Goal: Task Accomplishment & Management: Manage account settings

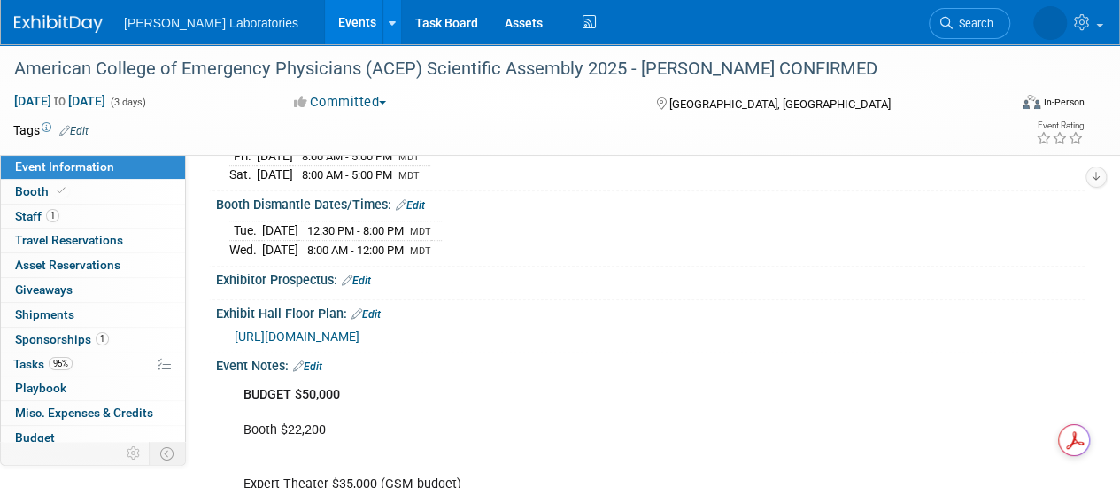
click at [325, 33] on link "Events" at bounding box center [357, 22] width 65 height 44
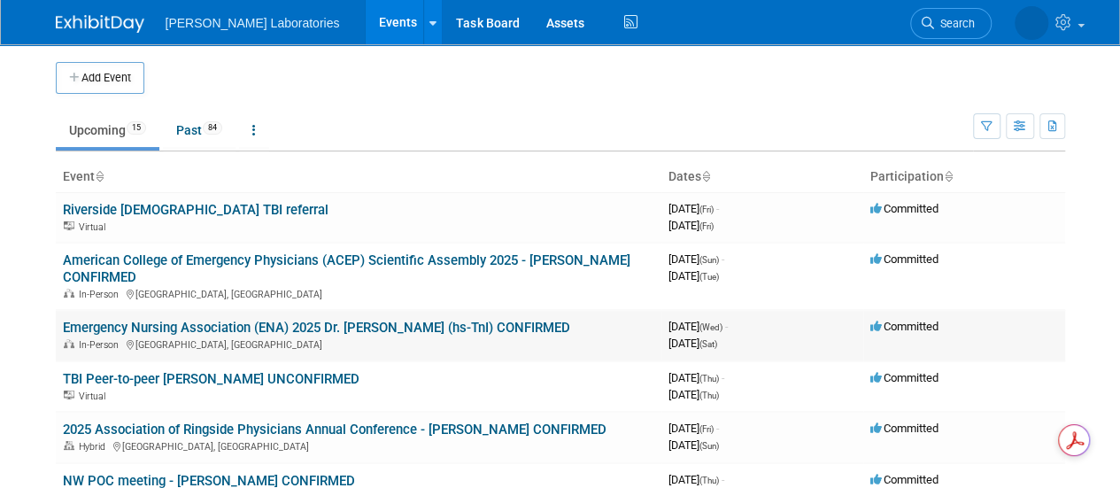
click at [232, 337] on div "In-Person New Orleans, LA" at bounding box center [358, 343] width 591 height 14
click at [235, 322] on link "Emergency Nursing Association (ENA) 2025 Dr. [PERSON_NAME] (hs-TnI) CONFIRMED" at bounding box center [316, 327] width 507 height 16
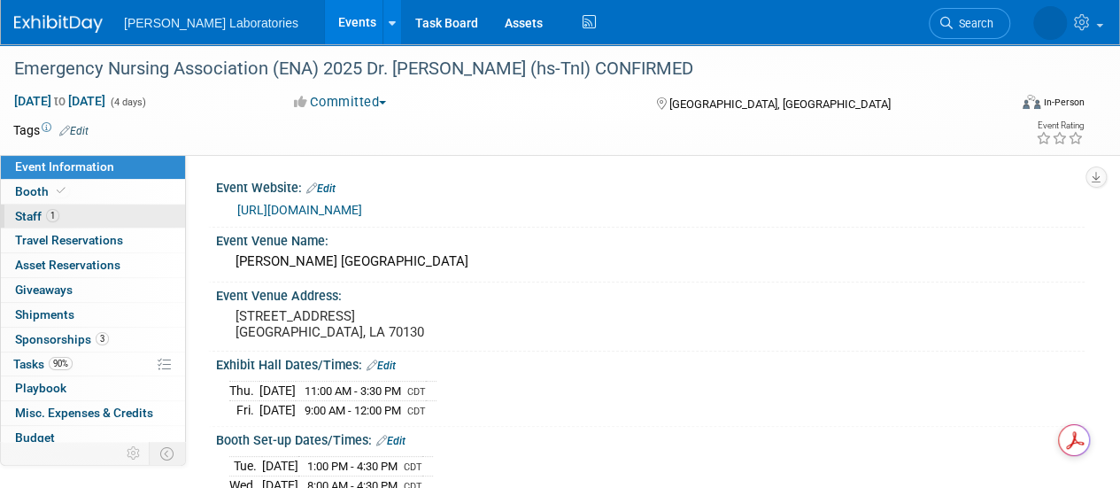
click at [39, 217] on span "Staff 1" at bounding box center [37, 216] width 44 height 14
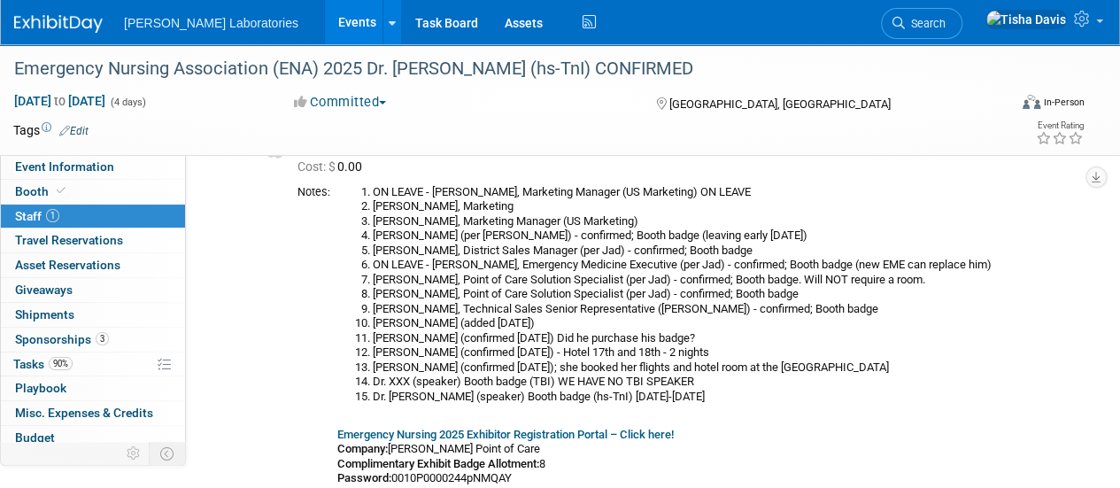
scroll to position [107, 0]
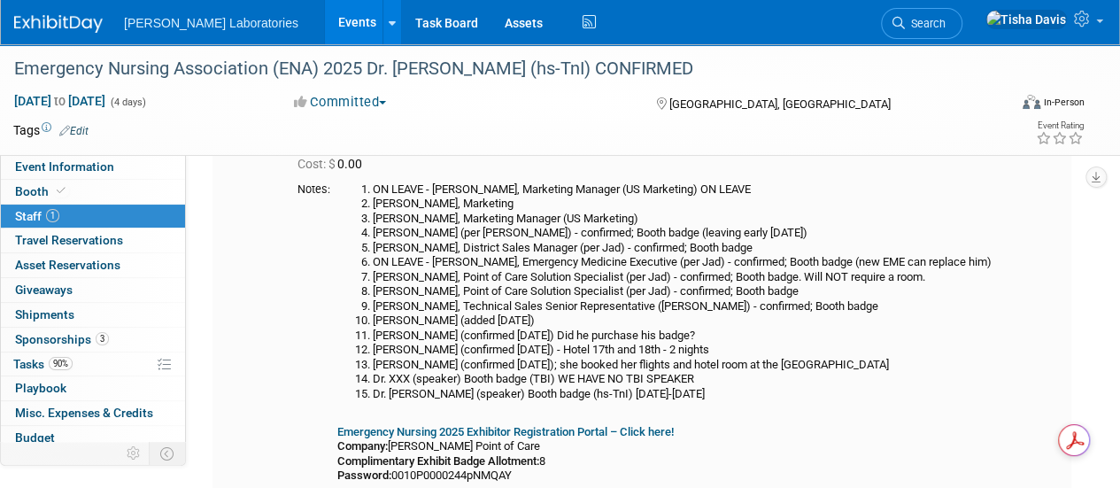
drag, startPoint x: 358, startPoint y: 184, endPoint x: 747, endPoint y: 396, distance: 442.8
click at [747, 396] on ol "ON LEAVE - Pete Polomski, Marketing Manager (US Marketing) ON LEAVE Sara Betanc…" at bounding box center [700, 291] width 727 height 219
click at [747, 396] on li "Dr. Erin Watson (speaker) Booth badge (hs-TnI) September 17-18, 2025" at bounding box center [718, 394] width 691 height 15
drag, startPoint x: 364, startPoint y: 181, endPoint x: 750, endPoint y: 399, distance: 443.0
click at [750, 399] on ol "ON LEAVE - Pete Polomski, Marketing Manager (US Marketing) ON LEAVE Sara Betanc…" at bounding box center [700, 291] width 727 height 219
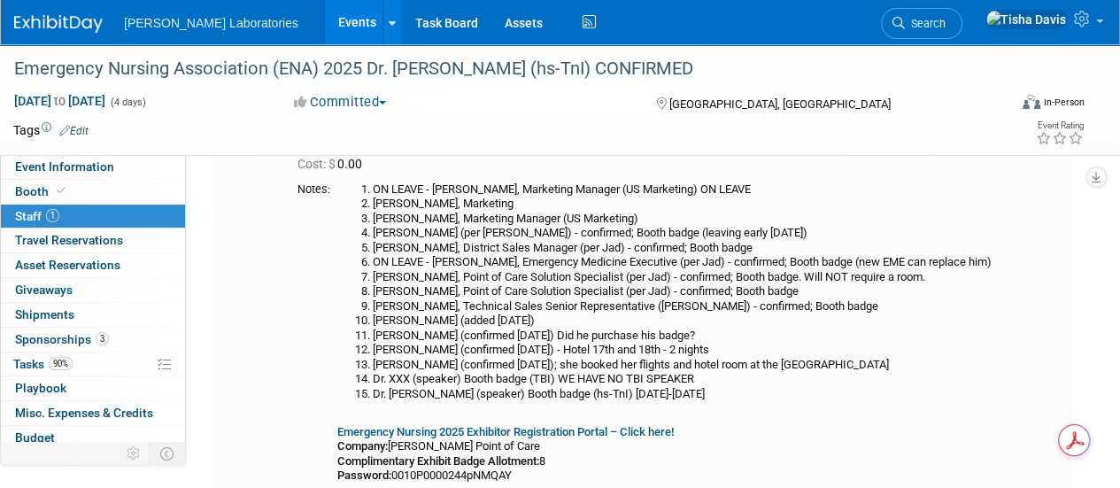
copy ol "ON LEAVE - Pete Polomski, Marketing Manager (US Marketing) ON LEAVE Sara Betanc…"
click at [133, 185] on link "Booth" at bounding box center [93, 192] width 184 height 24
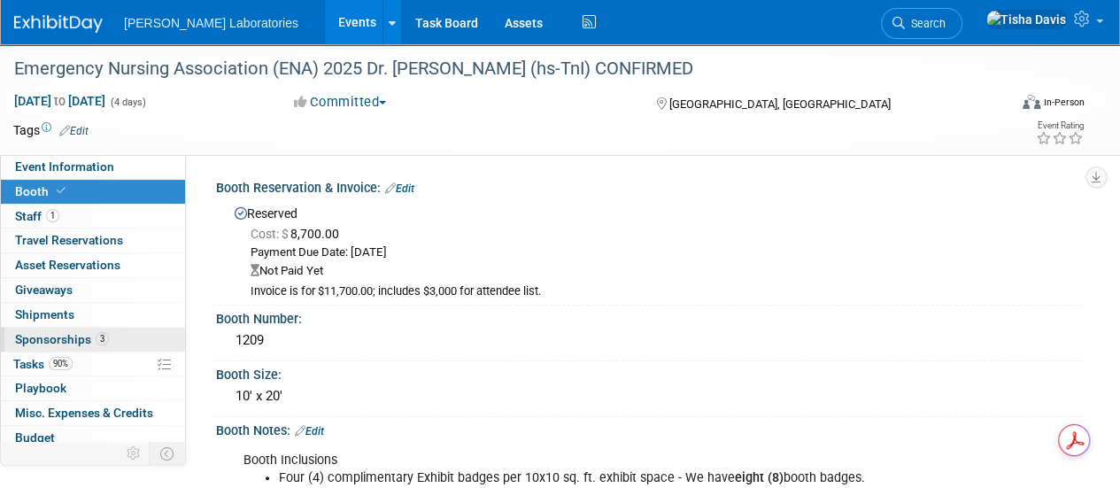
click at [67, 336] on span "Sponsorships 3" at bounding box center [62, 339] width 94 height 14
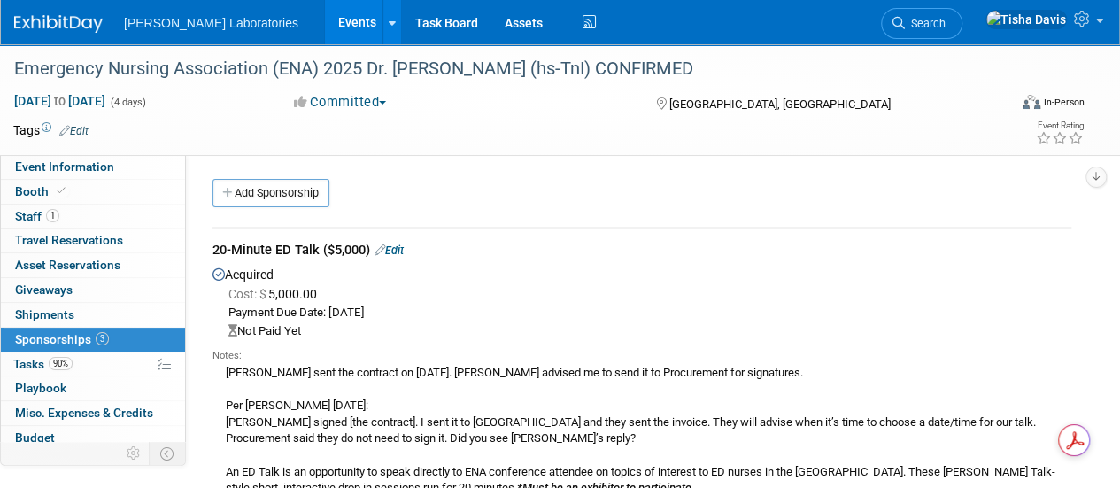
drag, startPoint x: 212, startPoint y: 245, endPoint x: 319, endPoint y: 248, distance: 106.2
click at [319, 248] on div "20-Minute ED Talk ($5,000) Edit" at bounding box center [641, 252] width 858 height 22
copy div "20-Minute ED Talk"
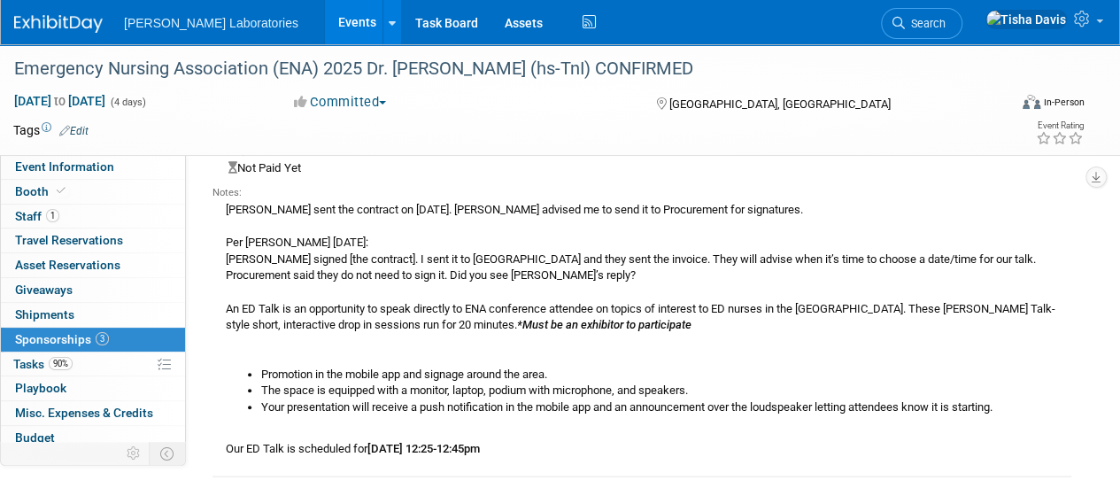
scroll to position [165, 0]
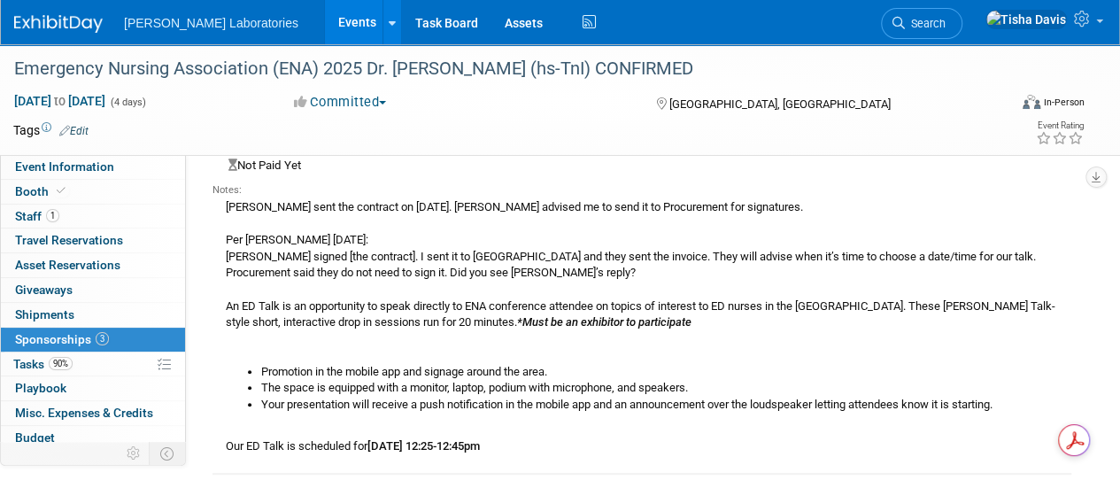
drag, startPoint x: 226, startPoint y: 443, endPoint x: 605, endPoint y: 463, distance: 380.2
click at [605, 463] on td "20-Minute ED Talk ($5,000) Edit Acquired Cost: $ 5,000.00 Payment Due Date: Feb…" at bounding box center [641, 267] width 858 height 411
copy div "Our ED Talk is scheduled for Thursday, September 18 from 12:25-12:45pm"
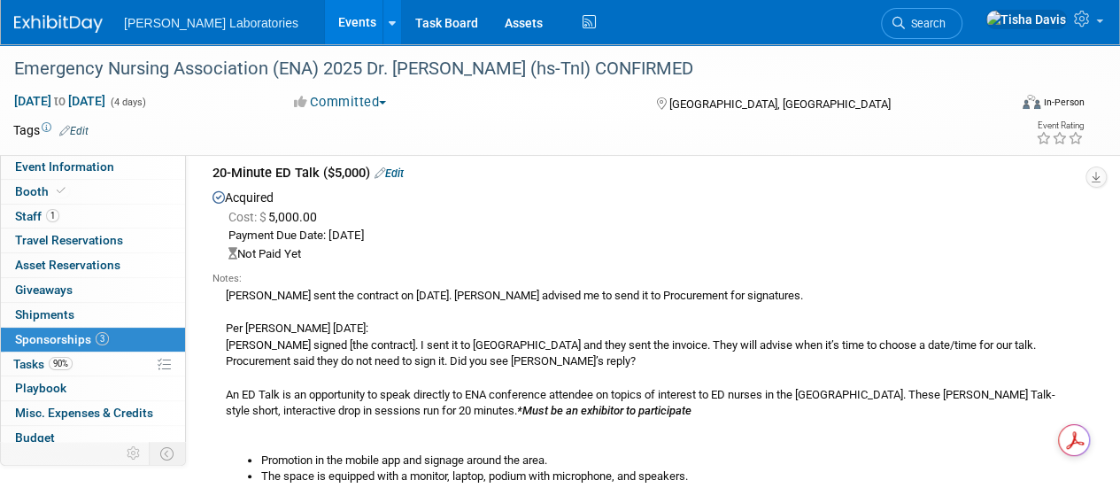
scroll to position [76, 0]
click at [88, 168] on span "Event Information" at bounding box center [64, 166] width 99 height 14
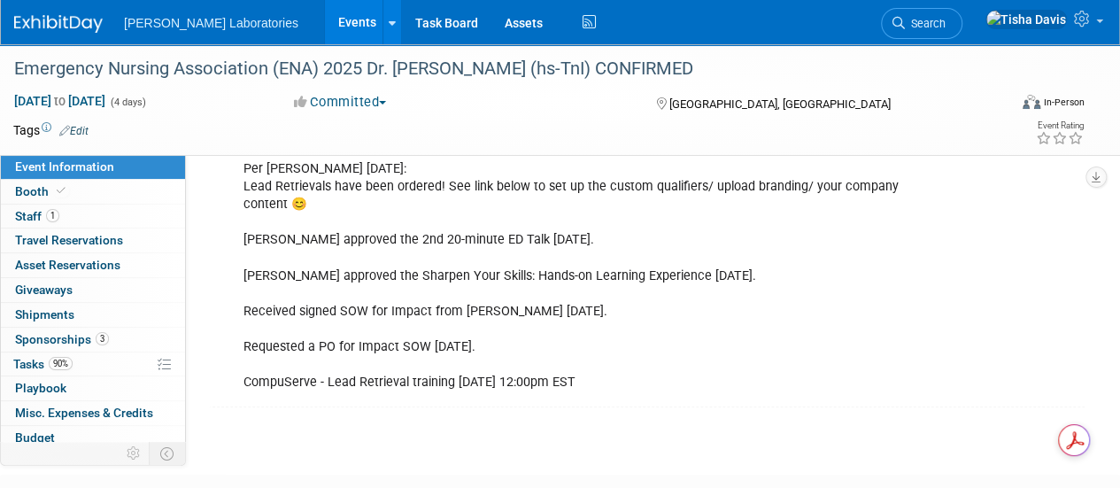
scroll to position [3764, 0]
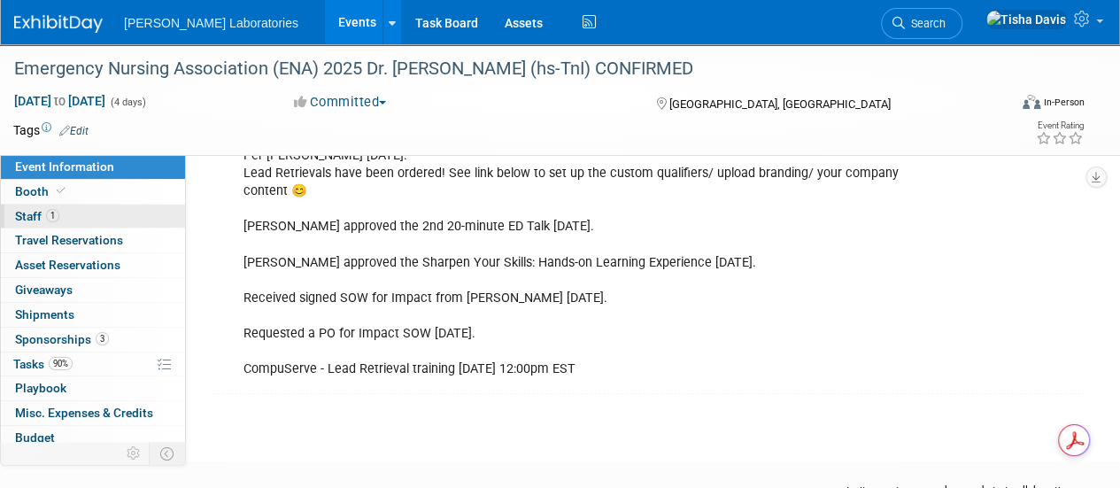
click at [81, 226] on link "1 Staff 1" at bounding box center [93, 216] width 184 height 24
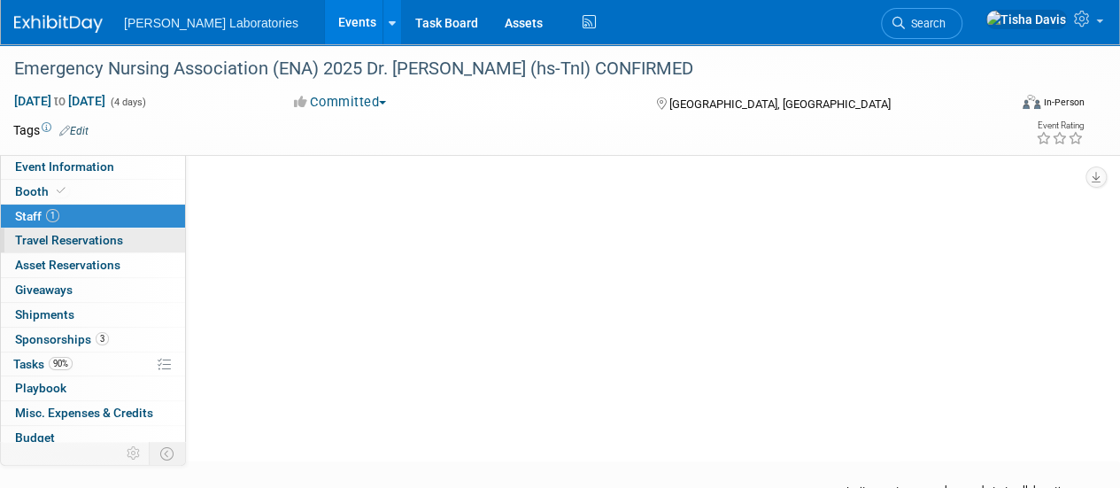
scroll to position [0, 0]
click at [81, 227] on link "1 Staff 1" at bounding box center [93, 216] width 184 height 24
click at [81, 229] on link "0 Travel Reservations 0" at bounding box center [93, 240] width 184 height 24
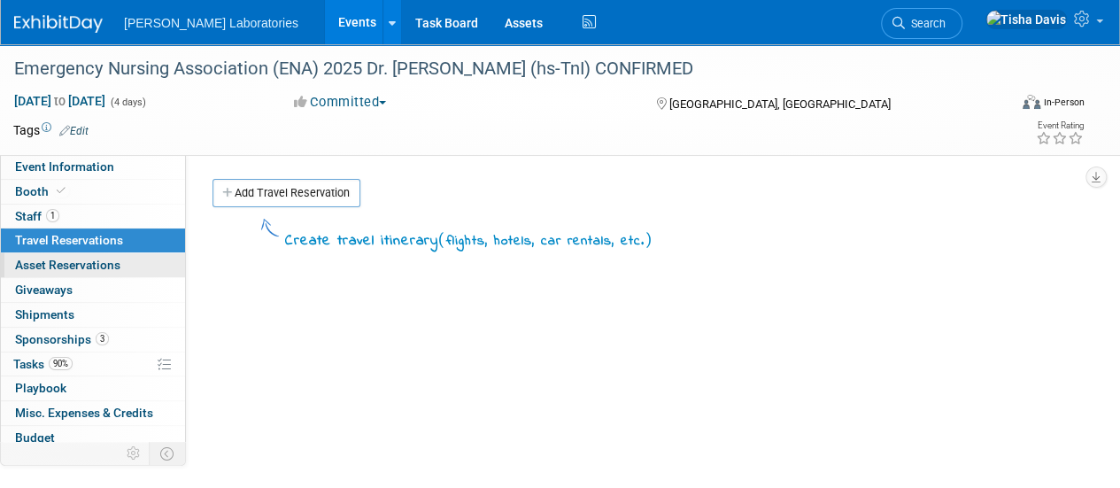
click at [81, 269] on span "Asset Reservations 0" at bounding box center [67, 265] width 105 height 14
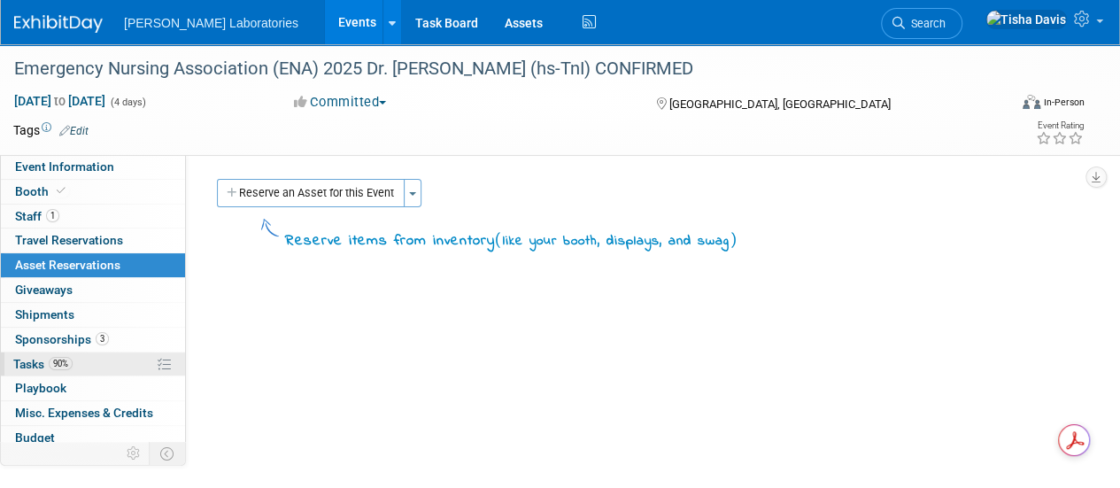
click at [35, 357] on span "Tasks 90%" at bounding box center [42, 364] width 59 height 14
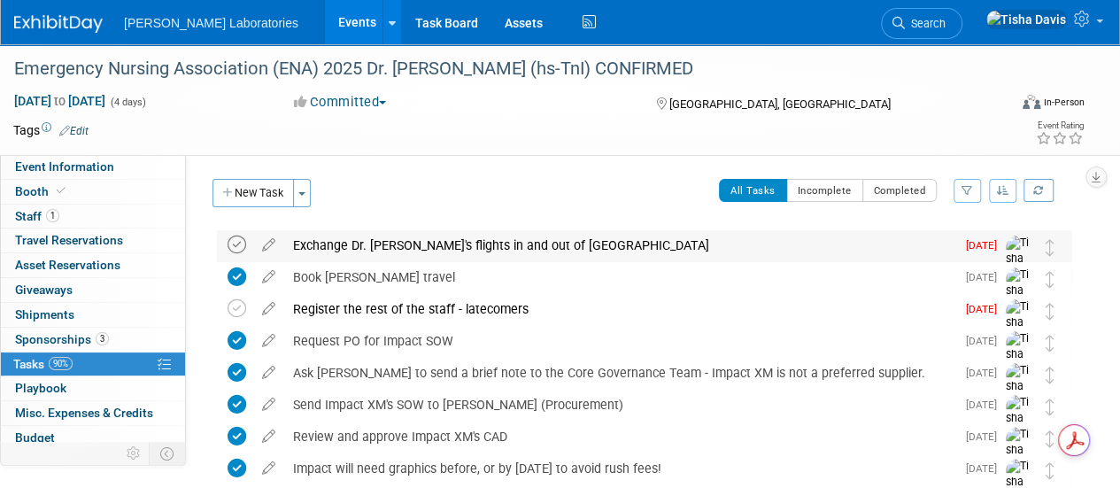
click at [235, 243] on icon at bounding box center [236, 244] width 19 height 19
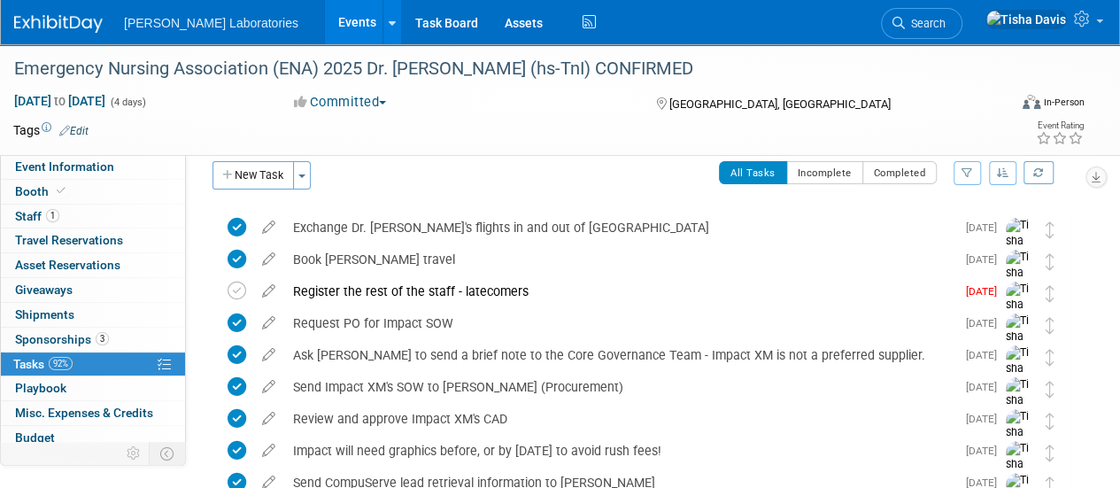
scroll to position [5, 0]
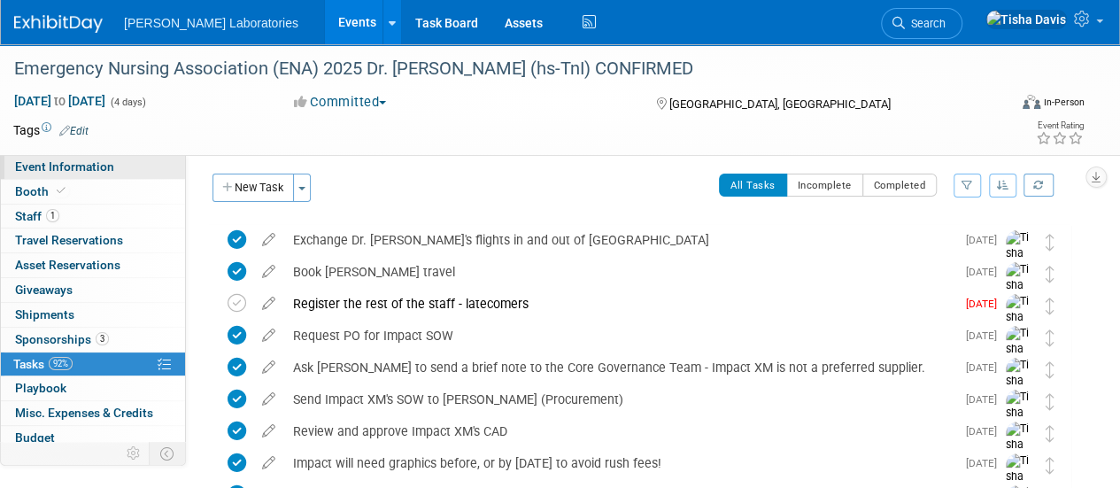
click at [106, 163] on span "Event Information" at bounding box center [64, 166] width 99 height 14
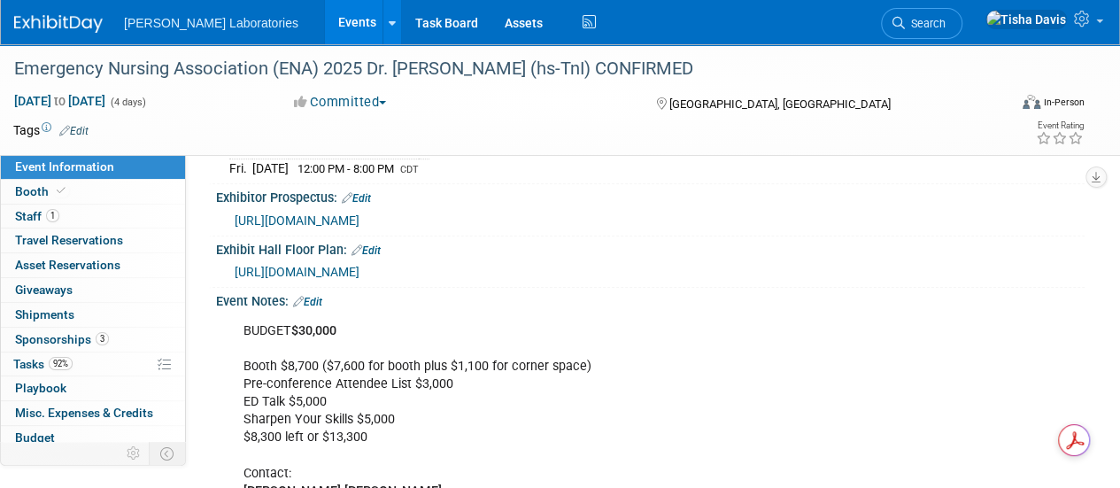
scroll to position [375, 0]
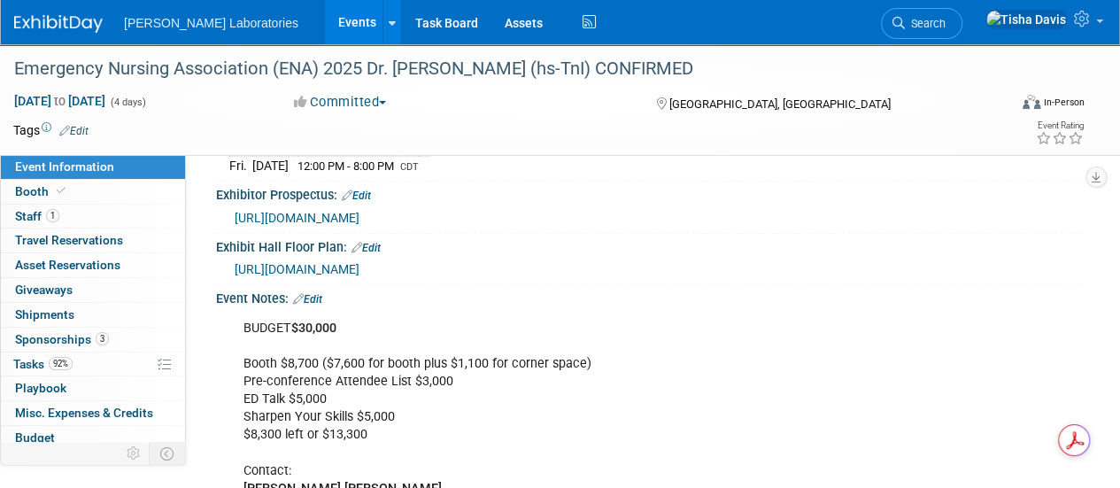
click at [319, 305] on link "Edit" at bounding box center [307, 299] width 29 height 12
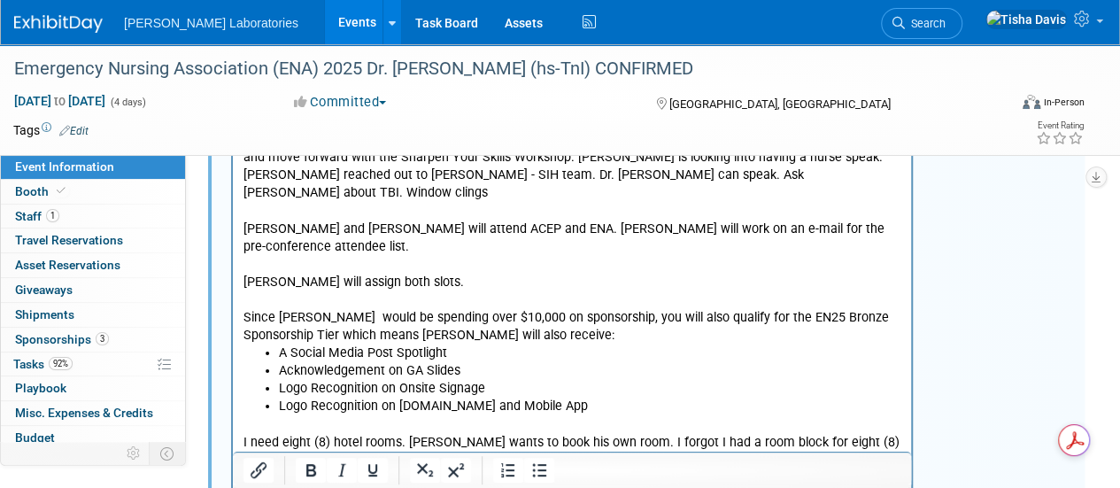
scroll to position [3124, 0]
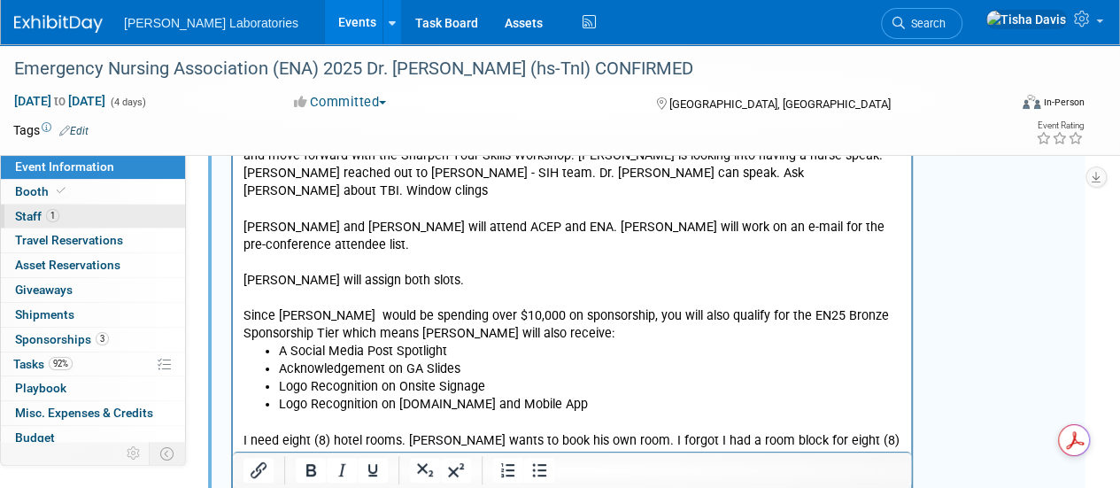
click at [80, 225] on link "1 Staff 1" at bounding box center [93, 216] width 184 height 24
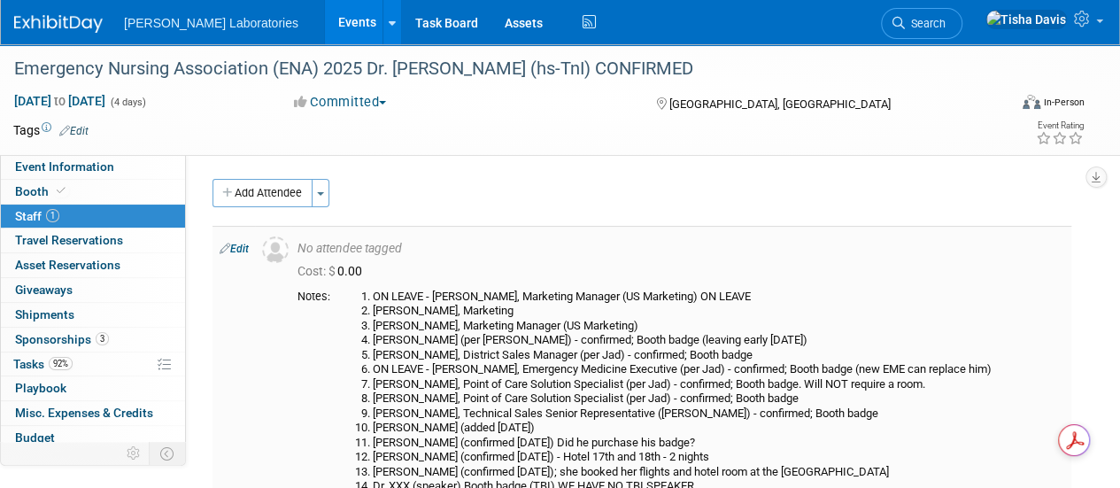
click at [242, 249] on link "Edit" at bounding box center [233, 248] width 29 height 12
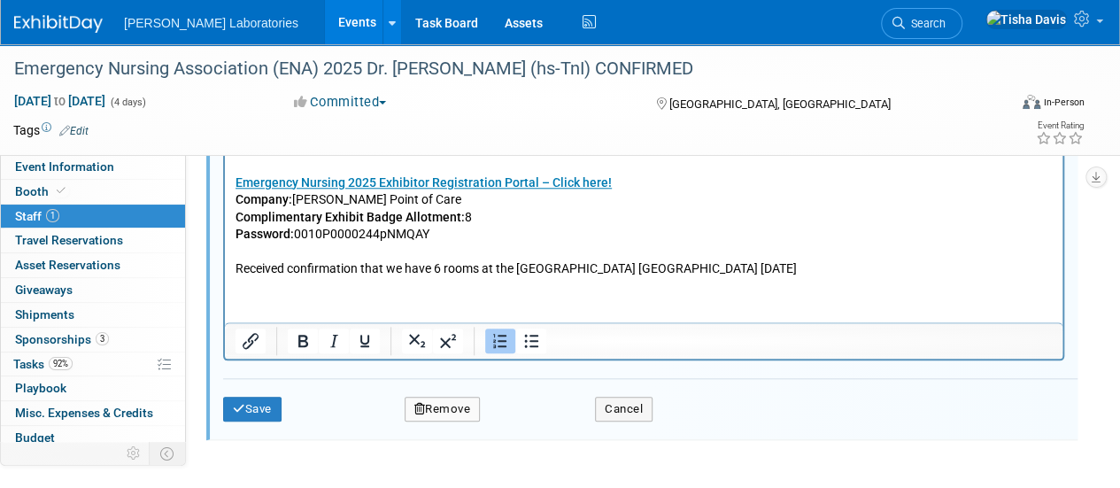
scroll to position [780, 0]
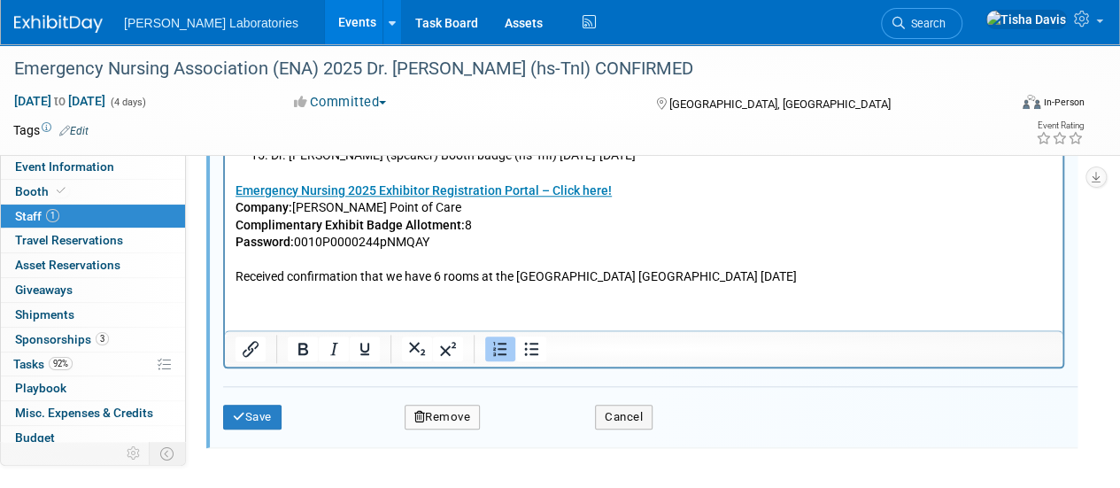
click at [845, 275] on p "Emergency Nursing 2025 Exhibitor Registration Portal – Click here! Company: Abb…" at bounding box center [643, 225] width 817 height 121
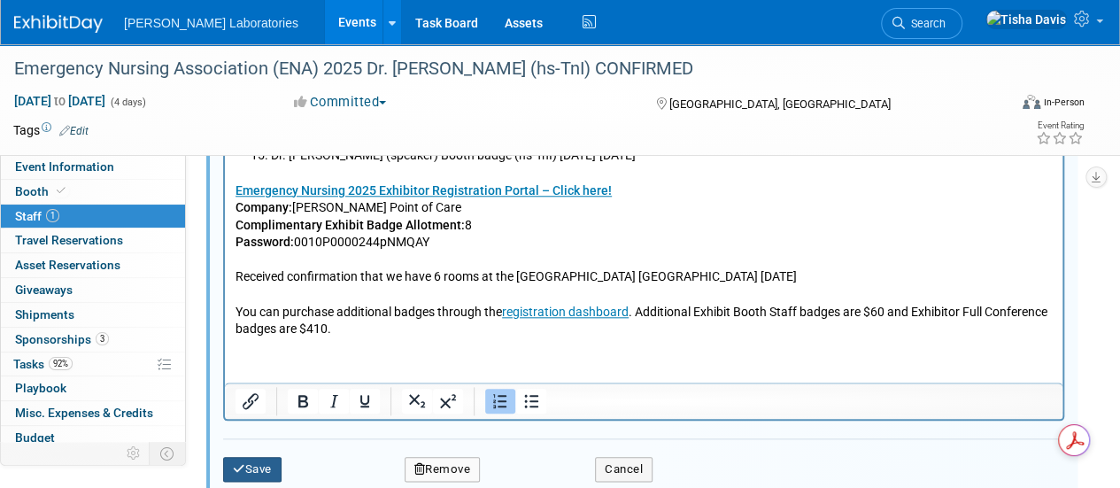
click at [256, 461] on button "Save" at bounding box center [252, 469] width 58 height 25
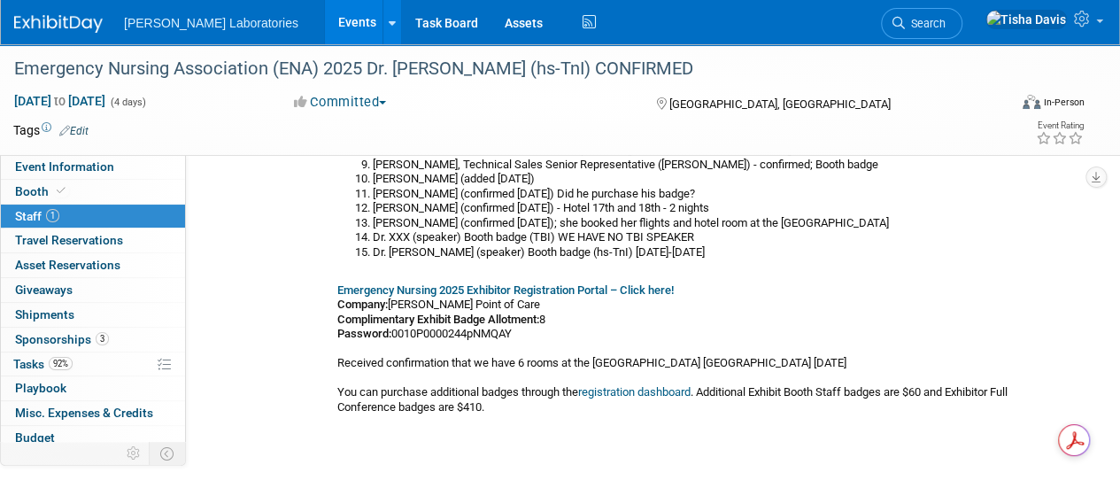
scroll to position [255, 0]
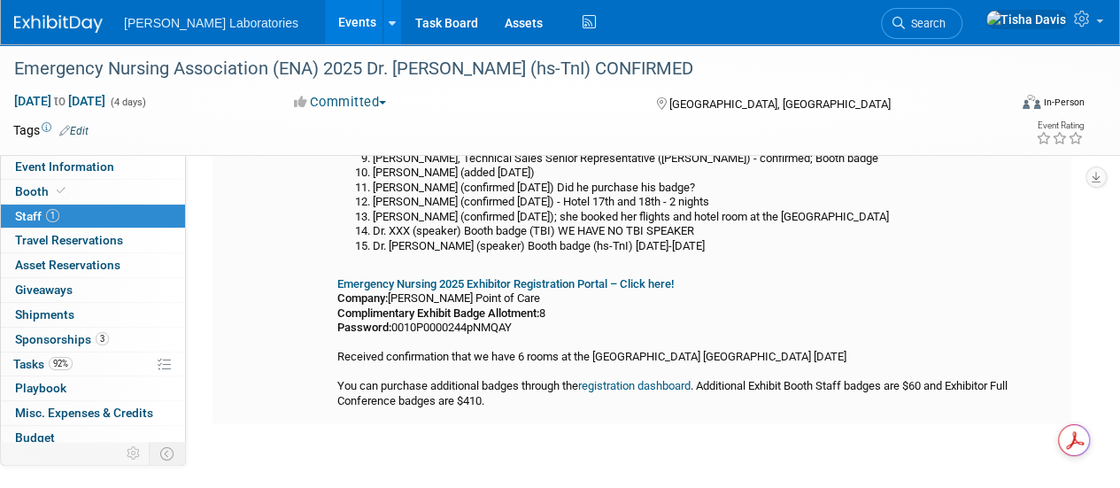
click at [644, 282] on b "Emergency Nursing 2025 Exhibitor Registration Portal – Click here!" at bounding box center [505, 283] width 336 height 13
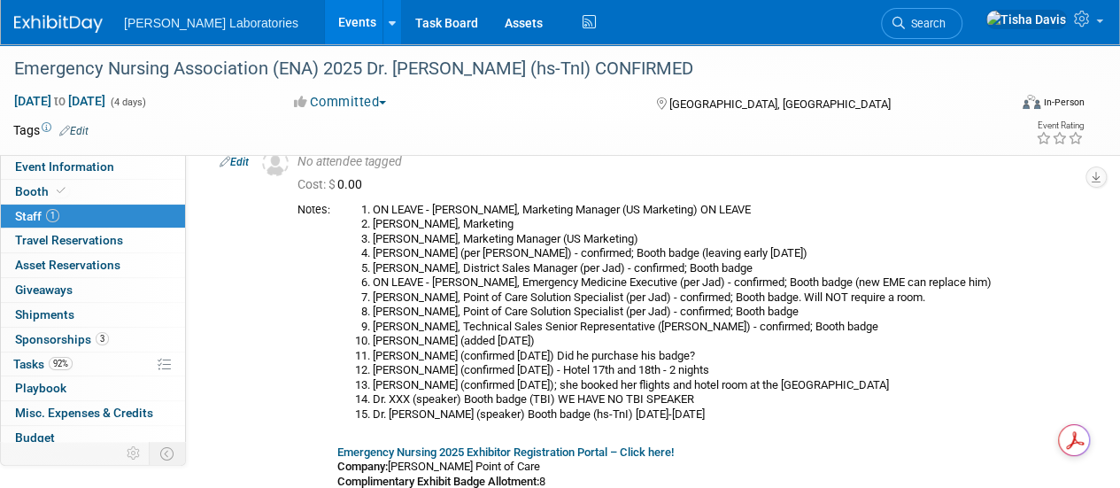
scroll to position [85, 0]
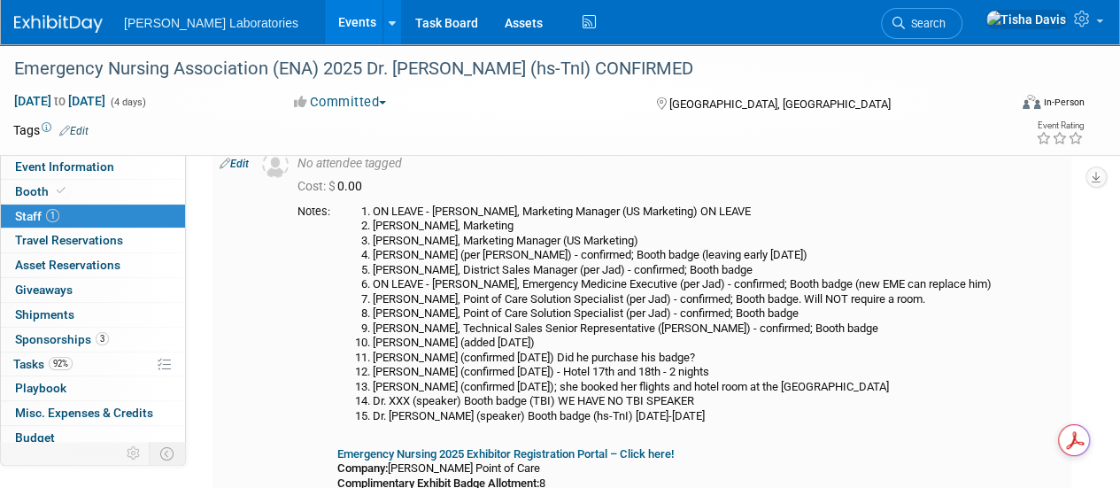
click at [234, 161] on link "Edit" at bounding box center [233, 164] width 29 height 12
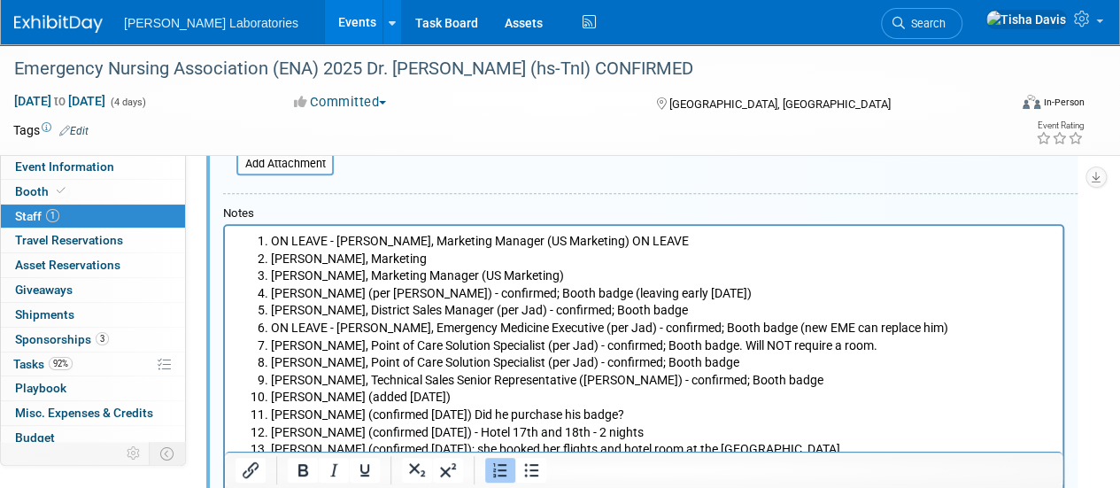
scroll to position [453, 0]
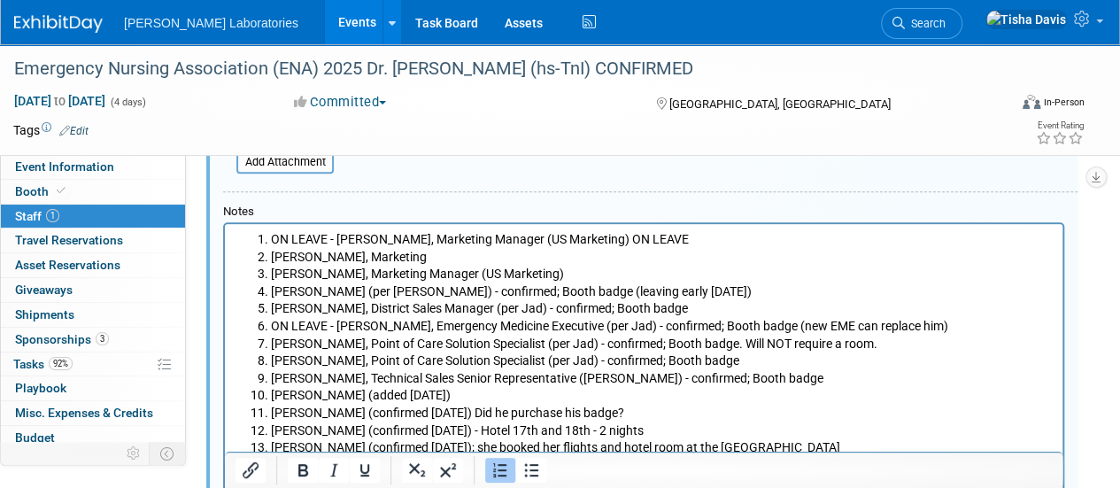
click at [570, 276] on li "Jeff Abney, Marketing Manager (US Marketing)" at bounding box center [661, 275] width 781 height 18
click at [614, 244] on li "ON LEAVE - Pete Polomski, Marketing Manager (US Marketing) ON LEAVE" at bounding box center [661, 240] width 781 height 18
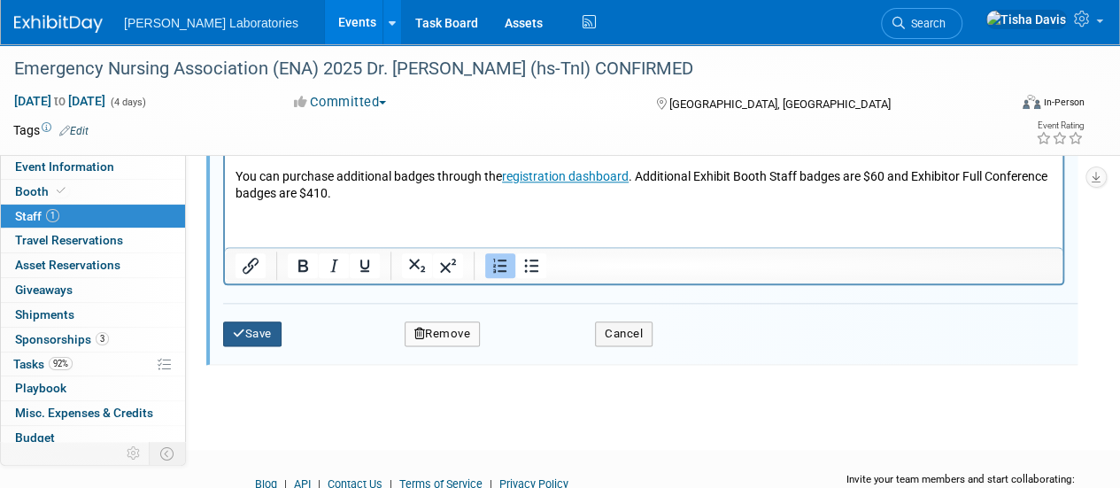
click at [269, 335] on button "Save" at bounding box center [252, 333] width 58 height 25
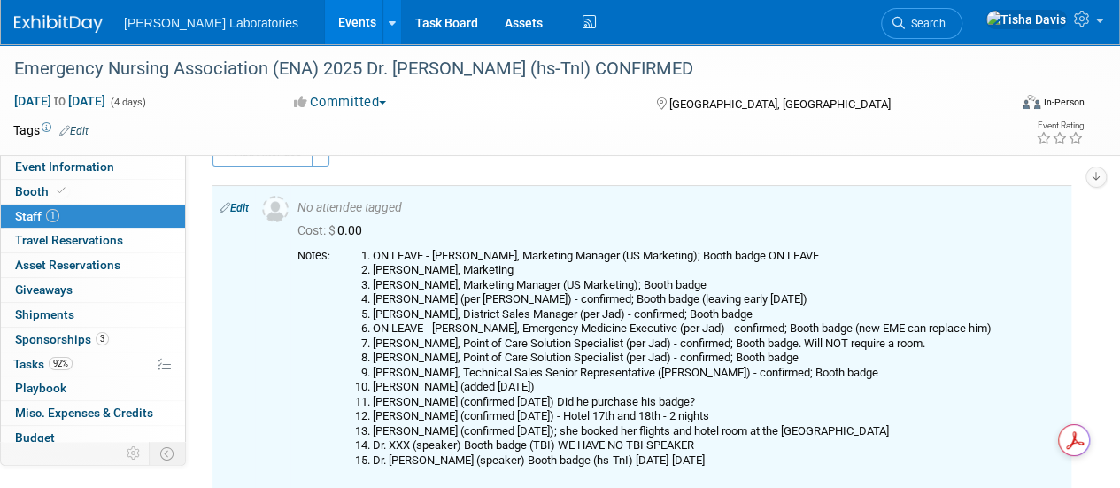
scroll to position [41, 0]
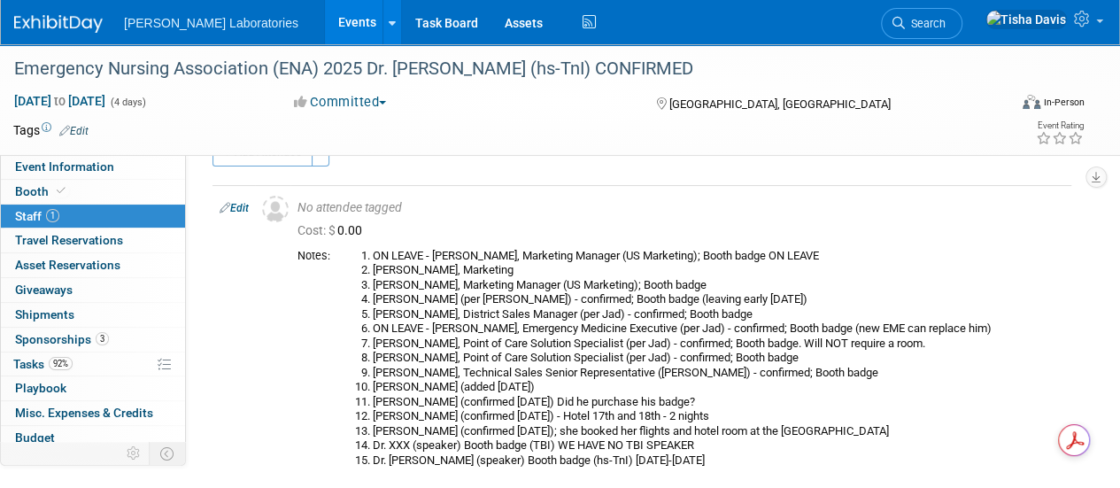
click at [325, 22] on link "Events" at bounding box center [357, 22] width 65 height 44
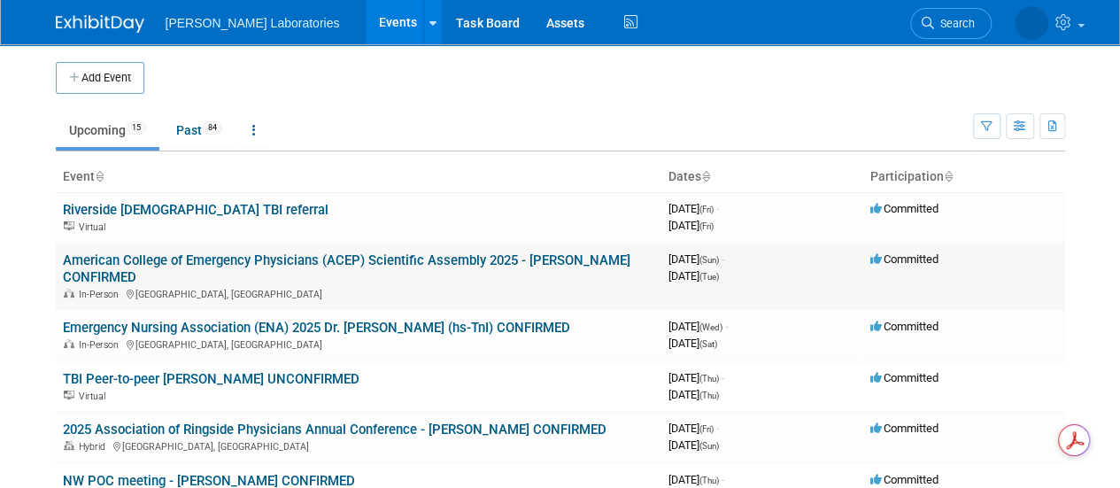
click at [258, 254] on link "American College of Emergency Physicians (ACEP) Scientific Assembly 2025 - [PER…" at bounding box center [346, 268] width 567 height 33
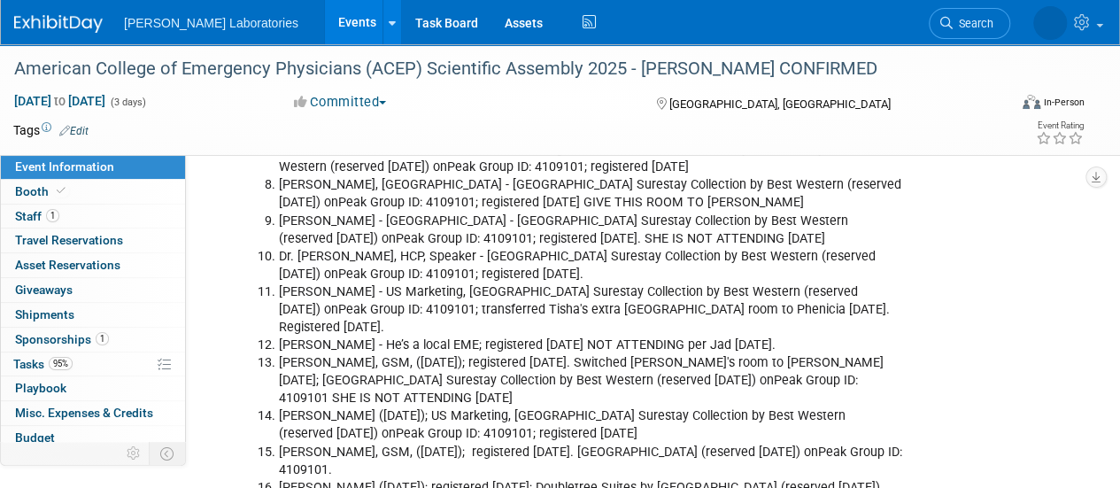
scroll to position [3581, 0]
